Goal: Navigation & Orientation: Find specific page/section

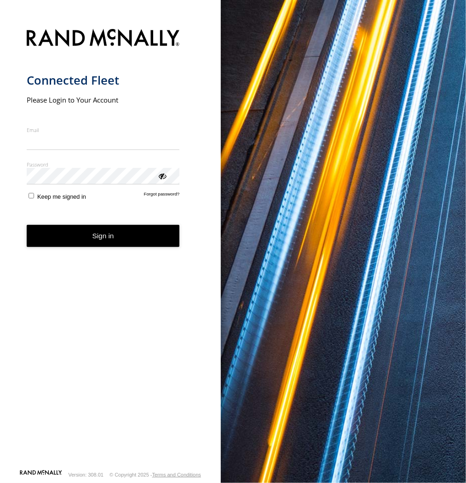
type input "**********"
click at [103, 248] on form "**********" at bounding box center [111, 246] width 168 height 446
click at [99, 238] on button "Sign in" at bounding box center [103, 236] width 153 height 23
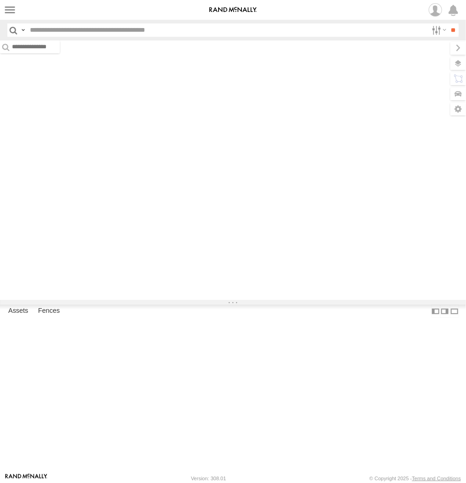
click at [0, 0] on span at bounding box center [0, 0] width 0 height 0
